Goal: Check status: Check status

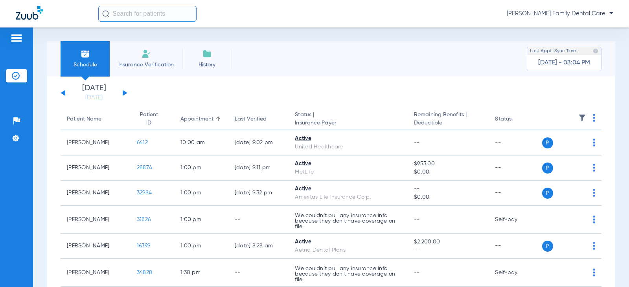
click at [124, 91] on button at bounding box center [125, 93] width 5 height 6
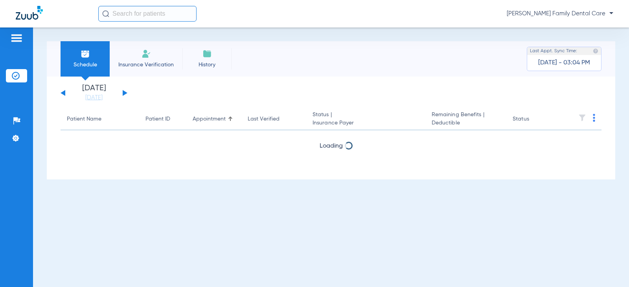
click at [124, 91] on button at bounding box center [125, 93] width 5 height 6
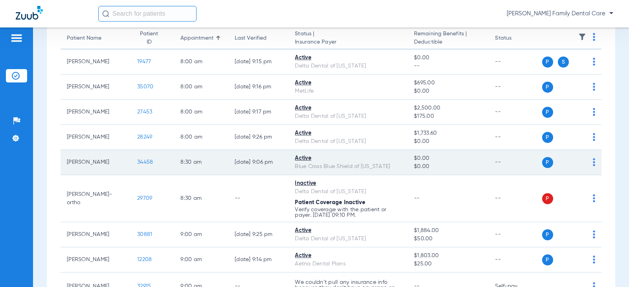
scroll to position [118, 0]
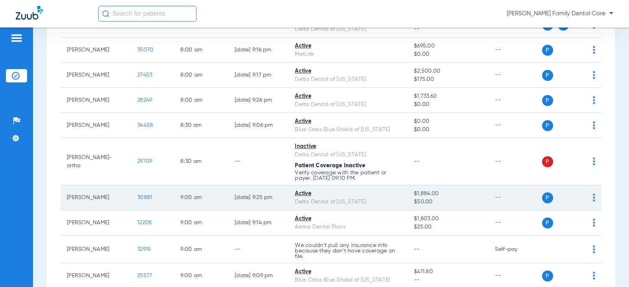
click at [138, 199] on span "30881" at bounding box center [144, 198] width 15 height 6
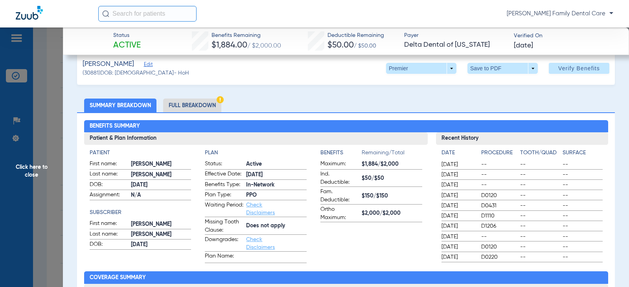
scroll to position [0, 0]
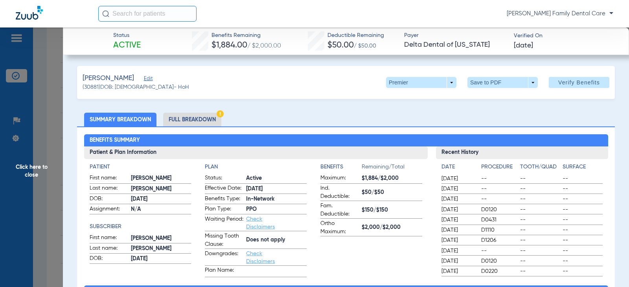
click at [37, 164] on span "Click here to close" at bounding box center [31, 171] width 63 height 287
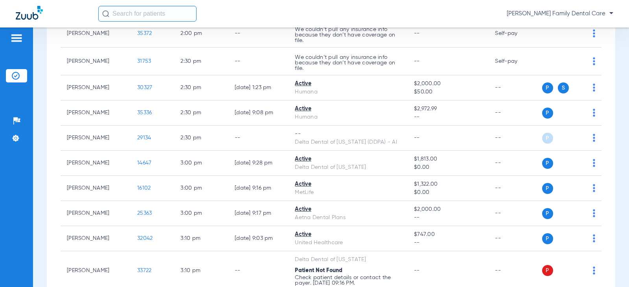
scroll to position [1336, 0]
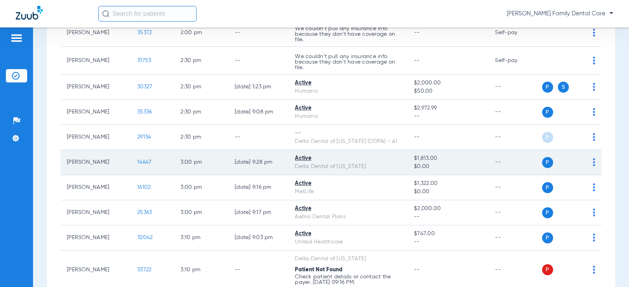
click at [137, 160] on span "14647" at bounding box center [144, 163] width 14 height 6
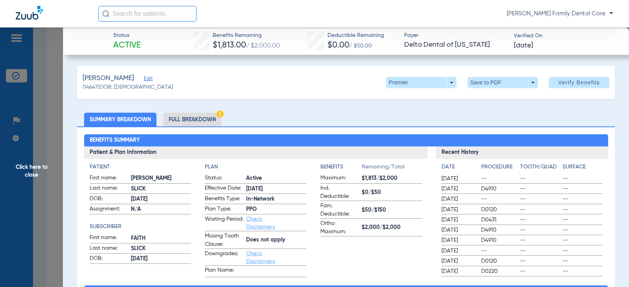
click at [38, 168] on span "Click here to close" at bounding box center [31, 171] width 63 height 287
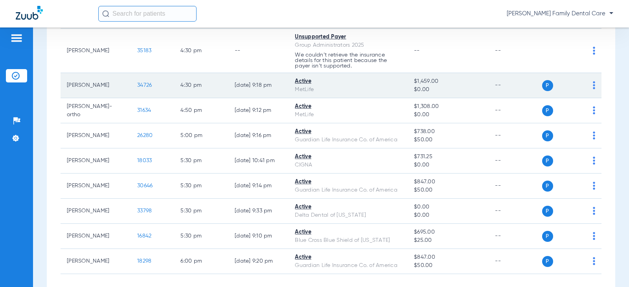
scroll to position [1808, 0]
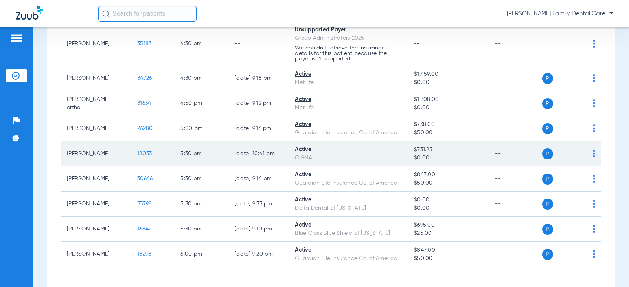
click at [137, 155] on span "18033" at bounding box center [144, 154] width 15 height 6
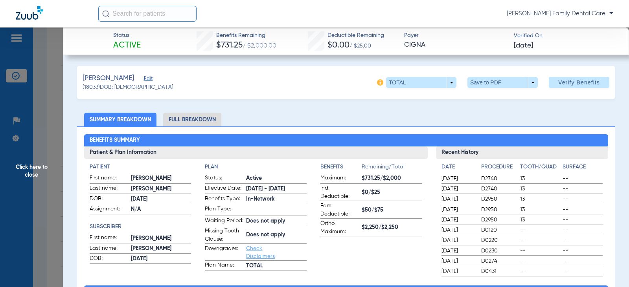
click at [28, 175] on span "Click here to close" at bounding box center [31, 171] width 63 height 287
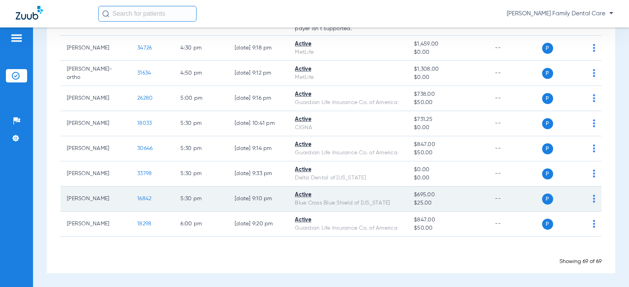
scroll to position [1799, 0]
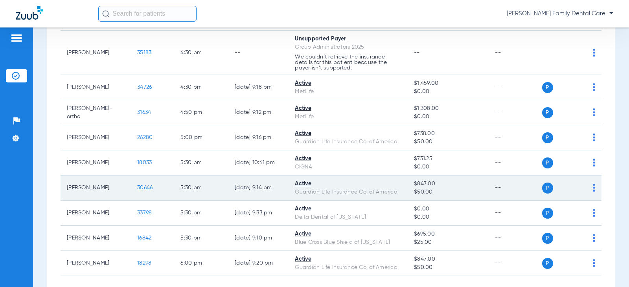
click at [139, 184] on td "30646" at bounding box center [152, 188] width 43 height 25
click at [139, 185] on span "30646" at bounding box center [144, 188] width 15 height 6
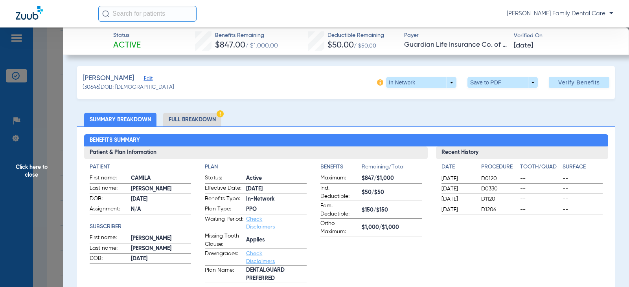
click at [40, 170] on span "Click here to close" at bounding box center [31, 171] width 63 height 287
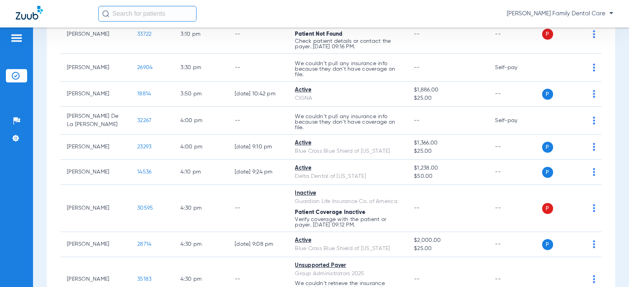
scroll to position [1563, 0]
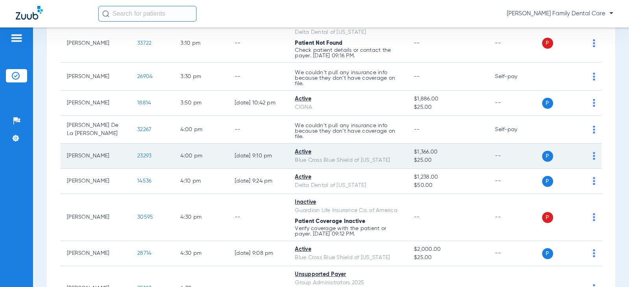
click at [137, 153] on span "23293" at bounding box center [144, 156] width 14 height 6
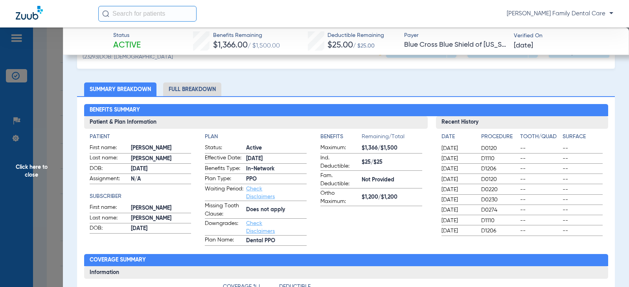
scroll to position [39, 0]
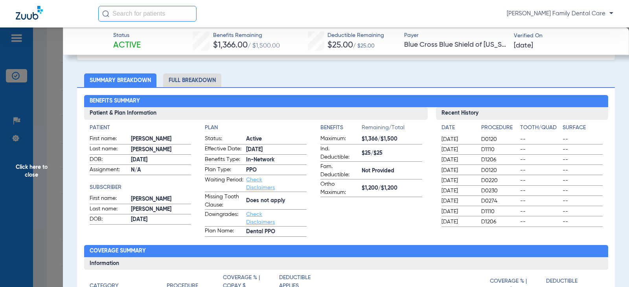
click at [33, 167] on span "Click here to close" at bounding box center [31, 171] width 63 height 287
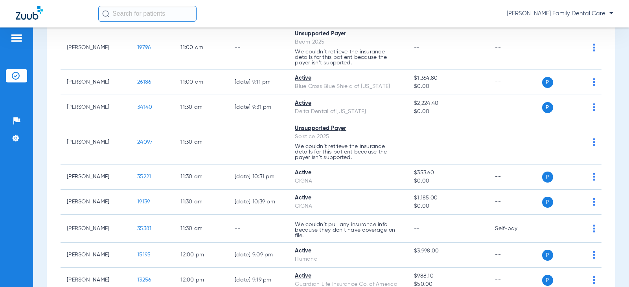
scroll to position [738, 0]
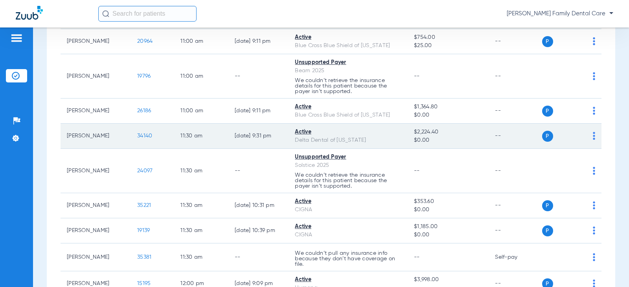
click at [138, 138] on span "34140" at bounding box center [144, 136] width 15 height 6
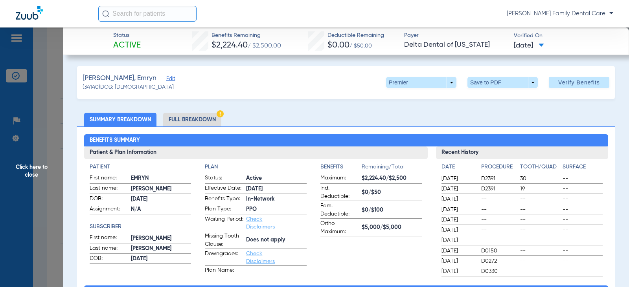
click at [36, 171] on span "Click here to close" at bounding box center [31, 171] width 63 height 287
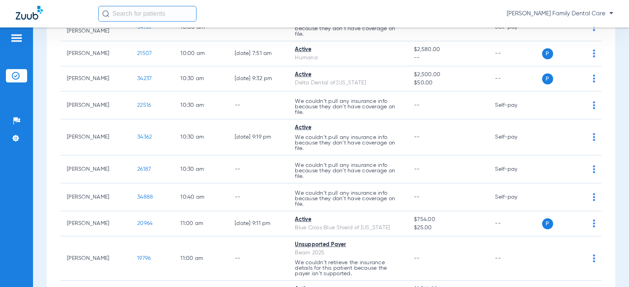
scroll to position [541, 0]
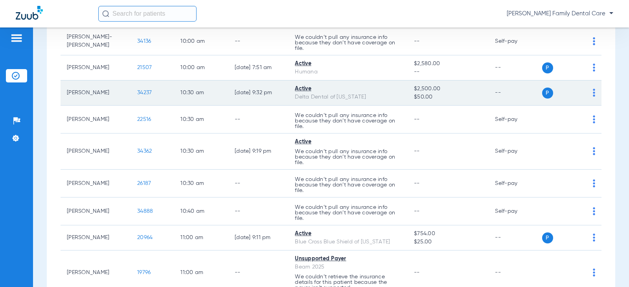
click at [137, 94] on span "34237" at bounding box center [144, 93] width 15 height 6
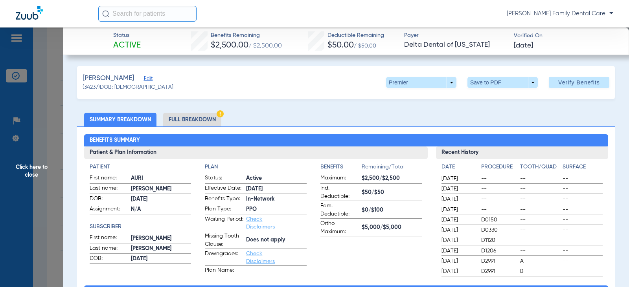
click at [40, 164] on span "Click here to close" at bounding box center [31, 171] width 63 height 287
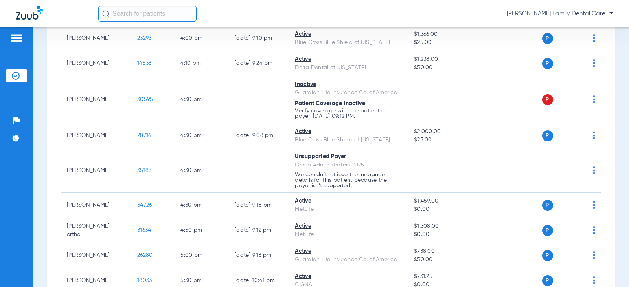
scroll to position [1642, 0]
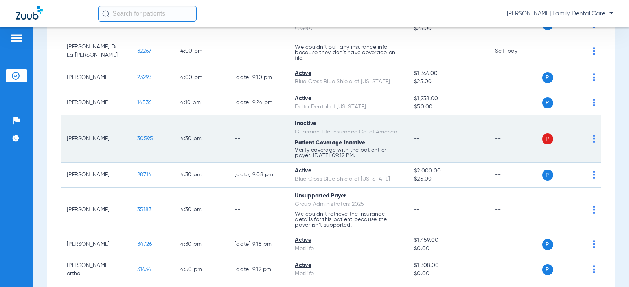
click at [137, 137] on span "30595" at bounding box center [145, 139] width 16 height 6
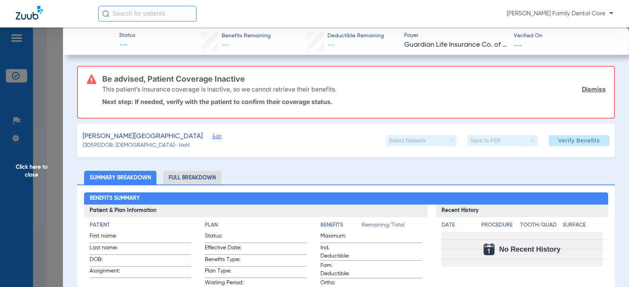
click at [21, 170] on span "Click here to close" at bounding box center [31, 171] width 63 height 287
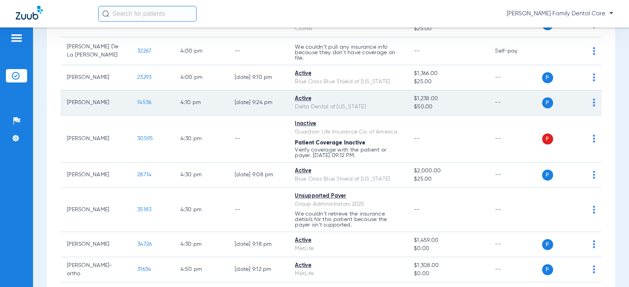
click at [144, 103] on span "14536" at bounding box center [144, 103] width 14 height 6
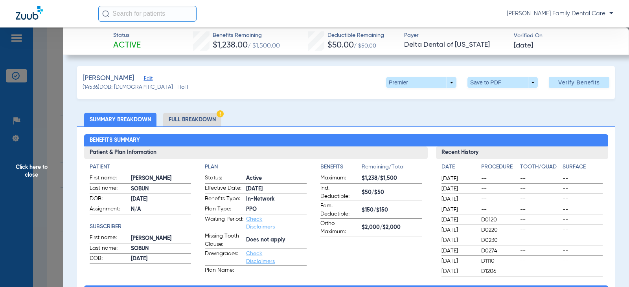
click at [41, 167] on span "Click here to close" at bounding box center [31, 171] width 63 height 287
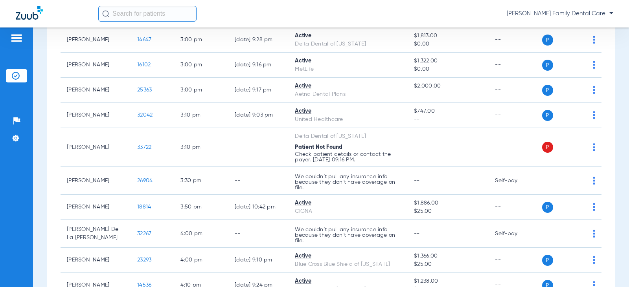
scroll to position [1445, 0]
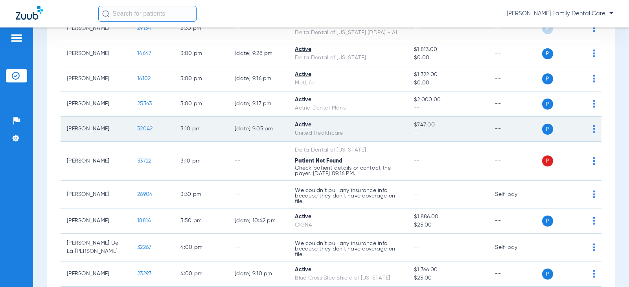
click at [143, 131] on span "32042" at bounding box center [144, 129] width 15 height 6
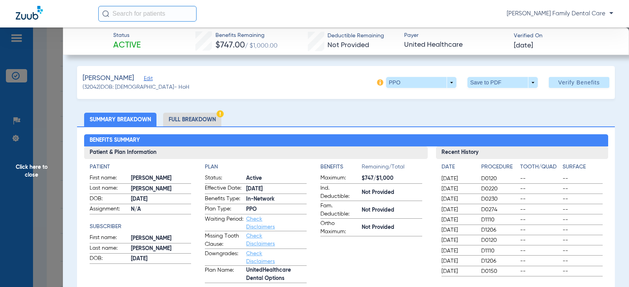
click at [21, 167] on span "Click here to close" at bounding box center [31, 171] width 63 height 287
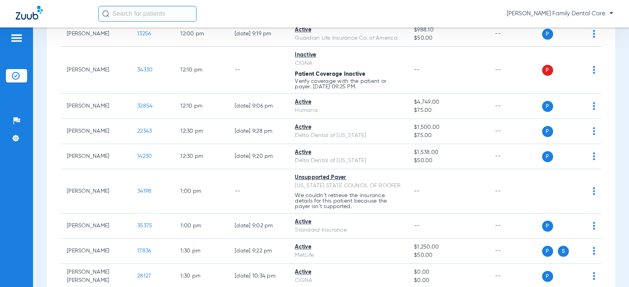
scroll to position [974, 0]
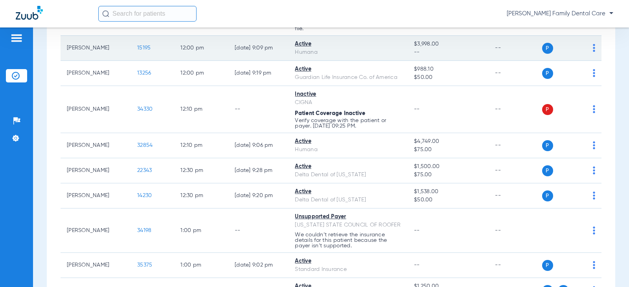
click at [135, 44] on td "15195" at bounding box center [152, 48] width 43 height 25
click at [137, 48] on span "15195" at bounding box center [143, 48] width 13 height 6
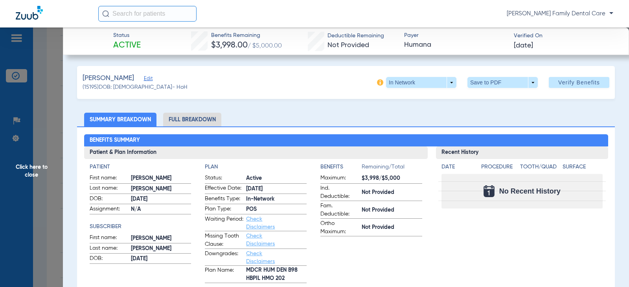
click at [34, 169] on span "Click here to close" at bounding box center [31, 171] width 63 height 287
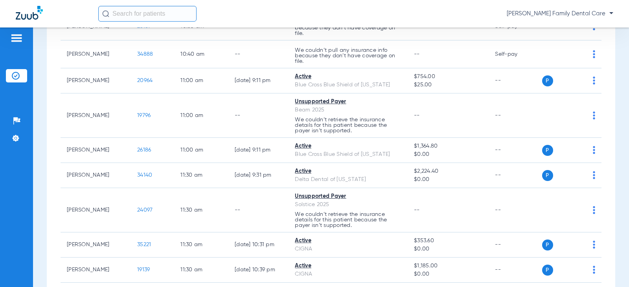
scroll to position [659, 0]
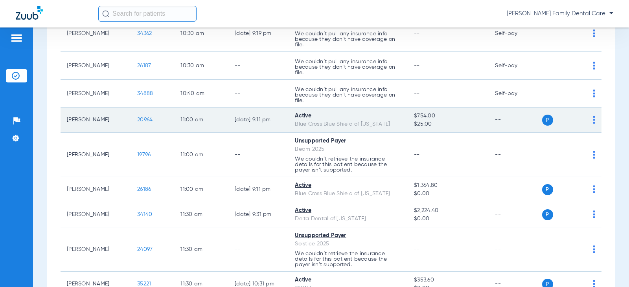
click at [140, 119] on span "20964" at bounding box center [144, 120] width 15 height 6
